Goal: Find specific page/section: Find specific page/section

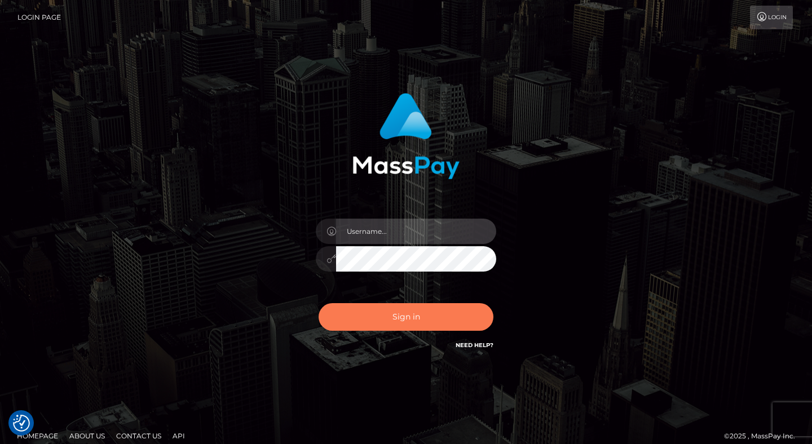
type input "dave.levarti"
click at [432, 311] on button "Sign in" at bounding box center [405, 317] width 175 height 28
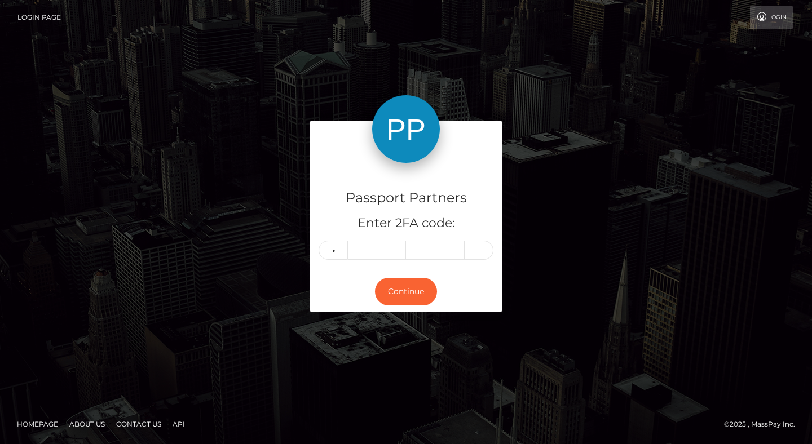
type input "2"
type input "3"
type input "4"
type input "5"
type input "2"
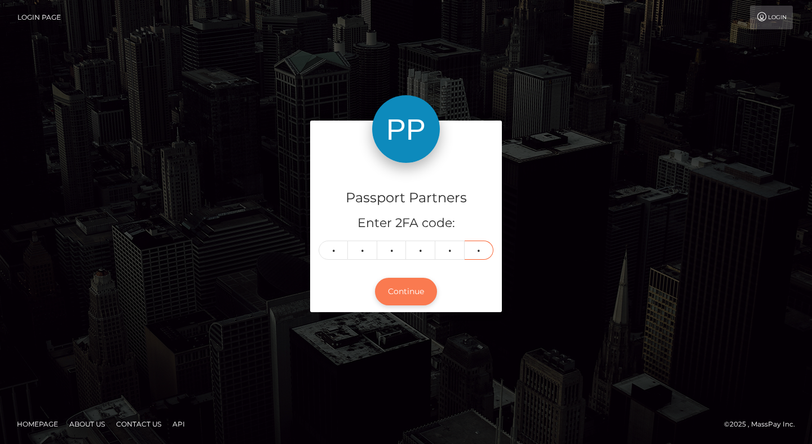
type input "4"
click at [415, 287] on button "Continue" at bounding box center [406, 292] width 62 height 28
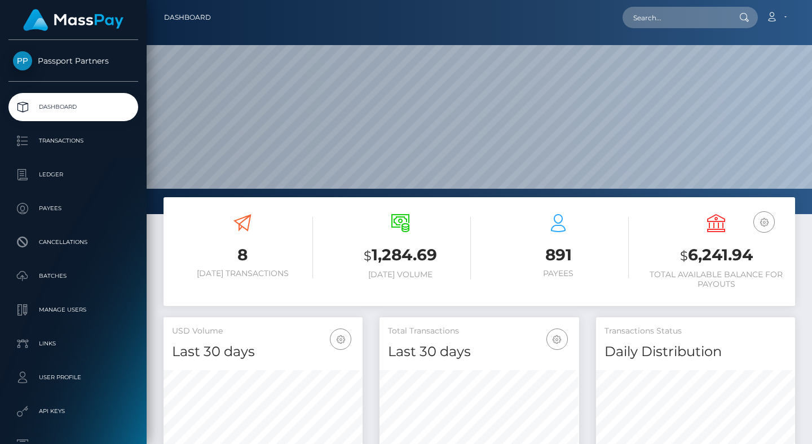
scroll to position [200, 199]
click at [67, 280] on p "Batches" at bounding box center [73, 276] width 121 height 17
